Goal: Find contact information: Find contact information

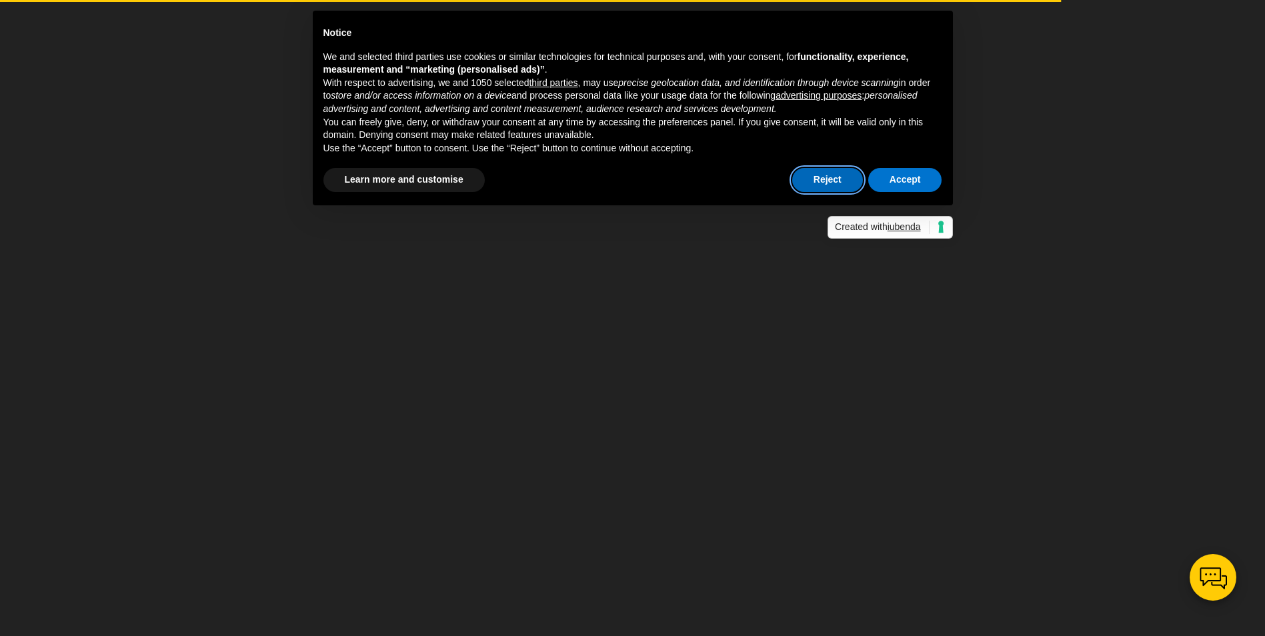
click at [810, 180] on button "Reject" at bounding box center [827, 180] width 71 height 24
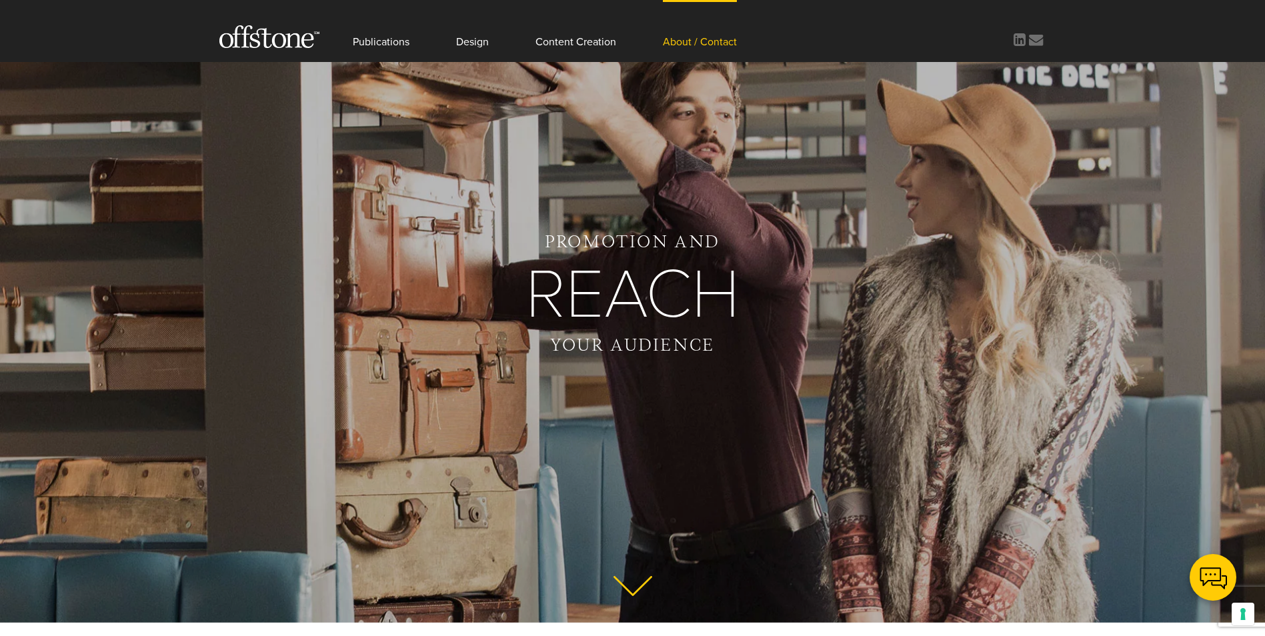
click at [717, 41] on link "About / Contact" at bounding box center [700, 31] width 74 height 62
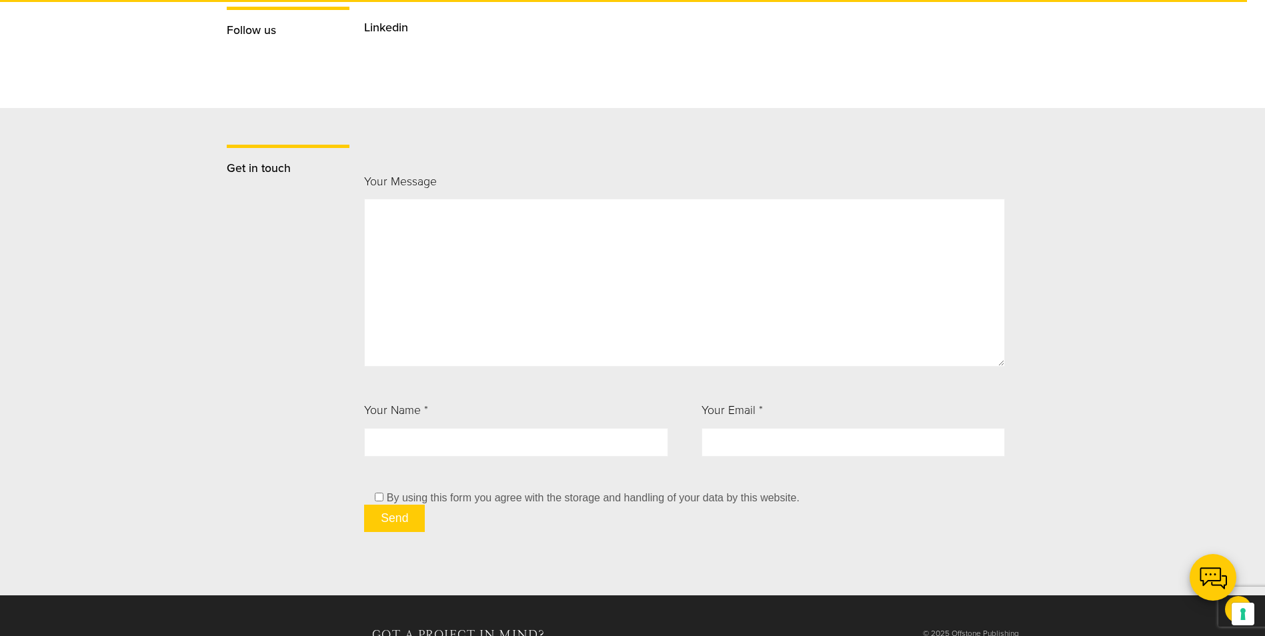
scroll to position [1415, 0]
